Goal: Navigation & Orientation: Find specific page/section

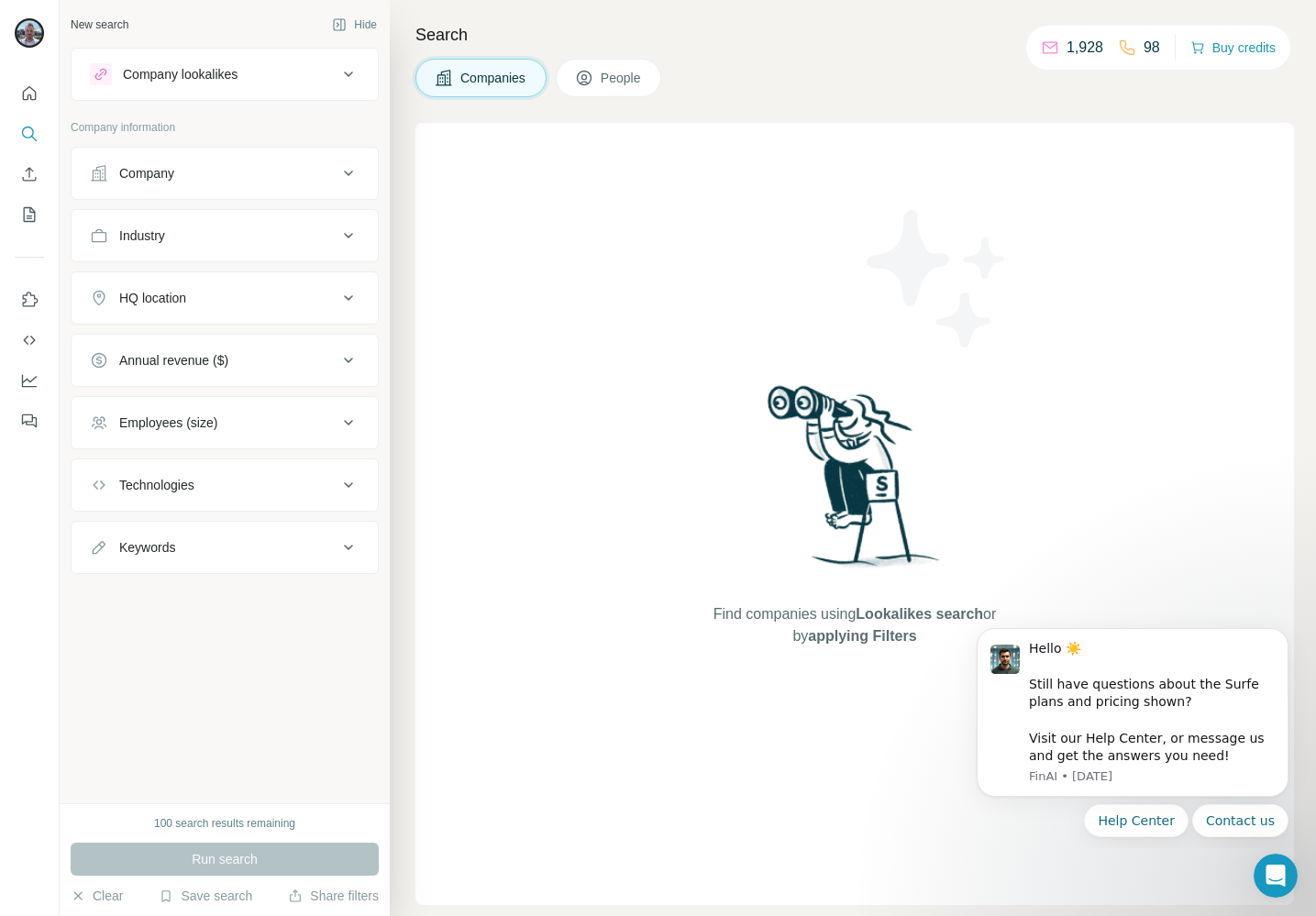
click at [53, 69] on div at bounding box center [29, 252] width 59 height 372
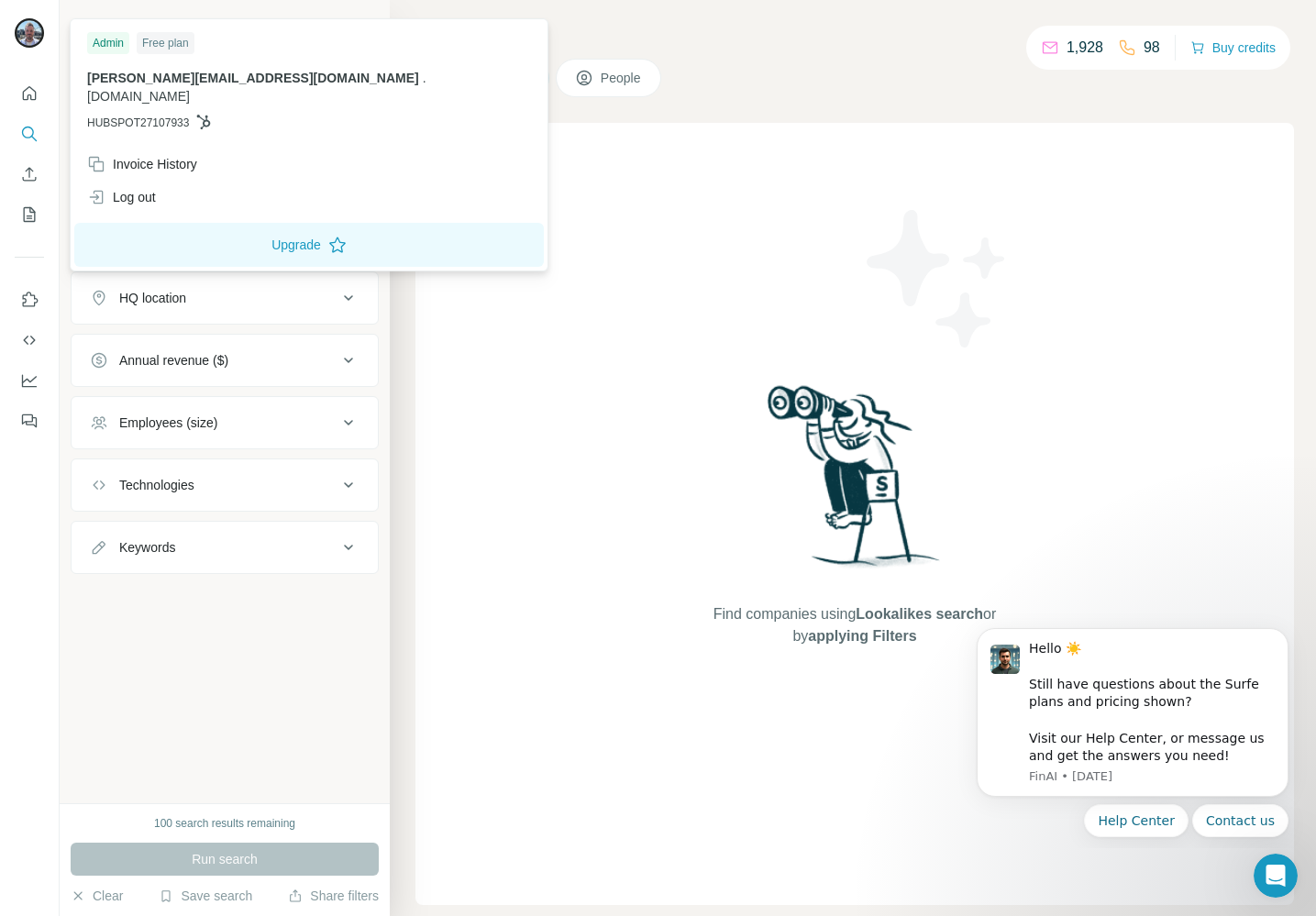
click at [112, 40] on div "Admin" at bounding box center [107, 43] width 42 height 22
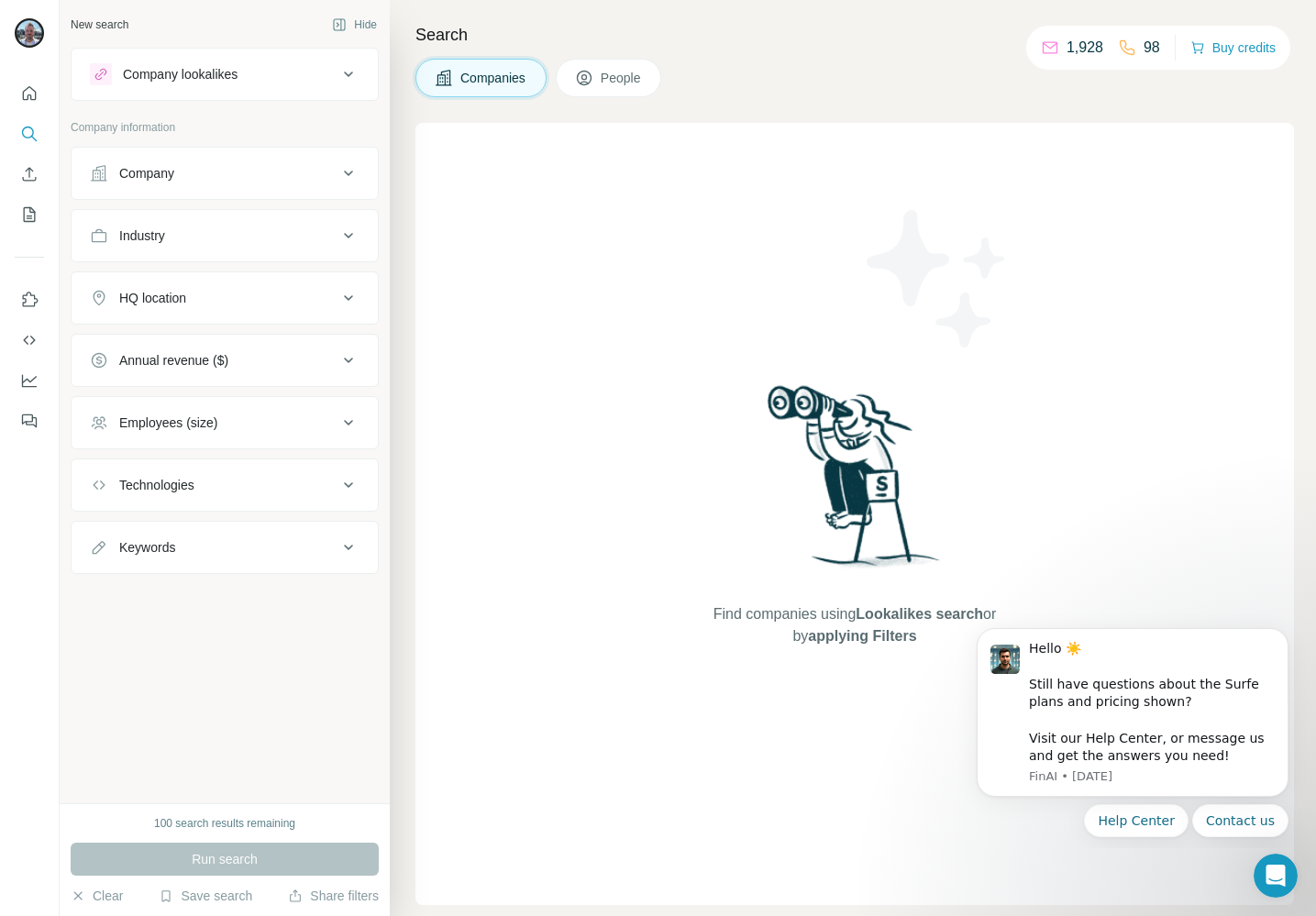
click at [132, 692] on div "New search Hide Company lookalikes Company information Company Industry HQ loca…" at bounding box center [225, 402] width 331 height 803
click at [21, 90] on icon "Quick start" at bounding box center [30, 93] width 19 height 19
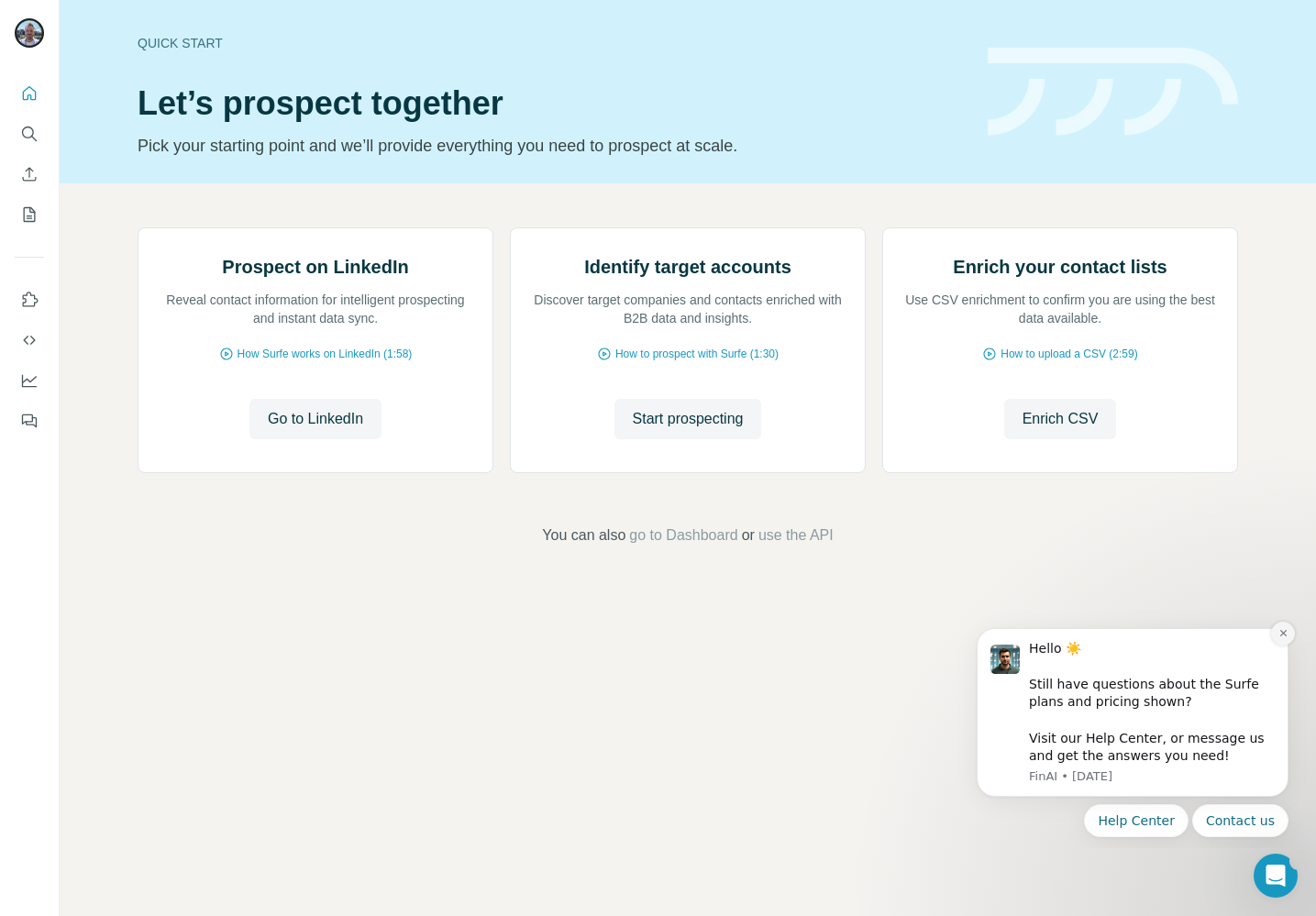
click at [1286, 637] on icon "Dismiss notification" at bounding box center [1283, 633] width 10 height 10
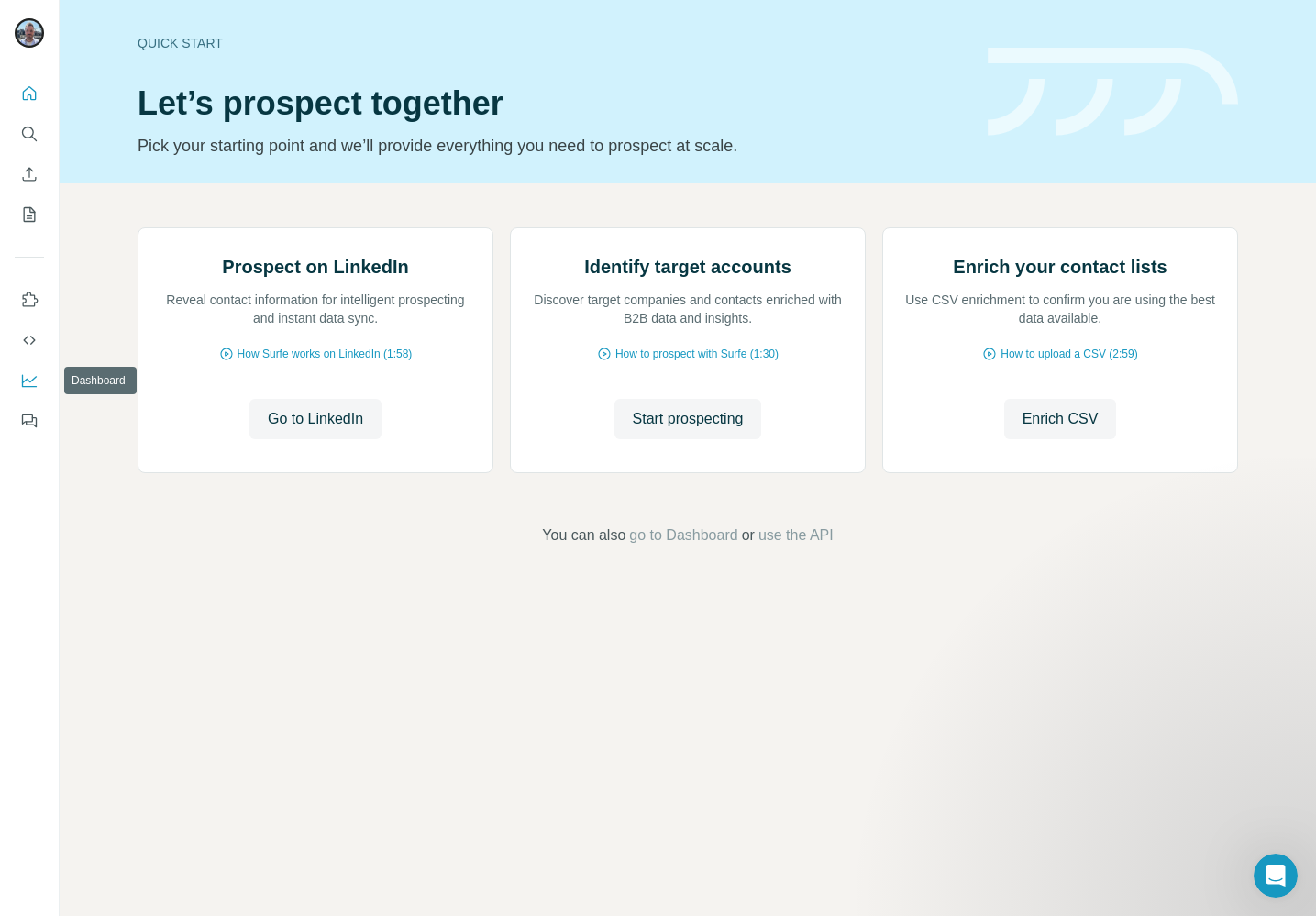
click at [32, 373] on icon "Dashboard" at bounding box center [30, 381] width 19 height 19
